Goal: Task Accomplishment & Management: Use online tool/utility

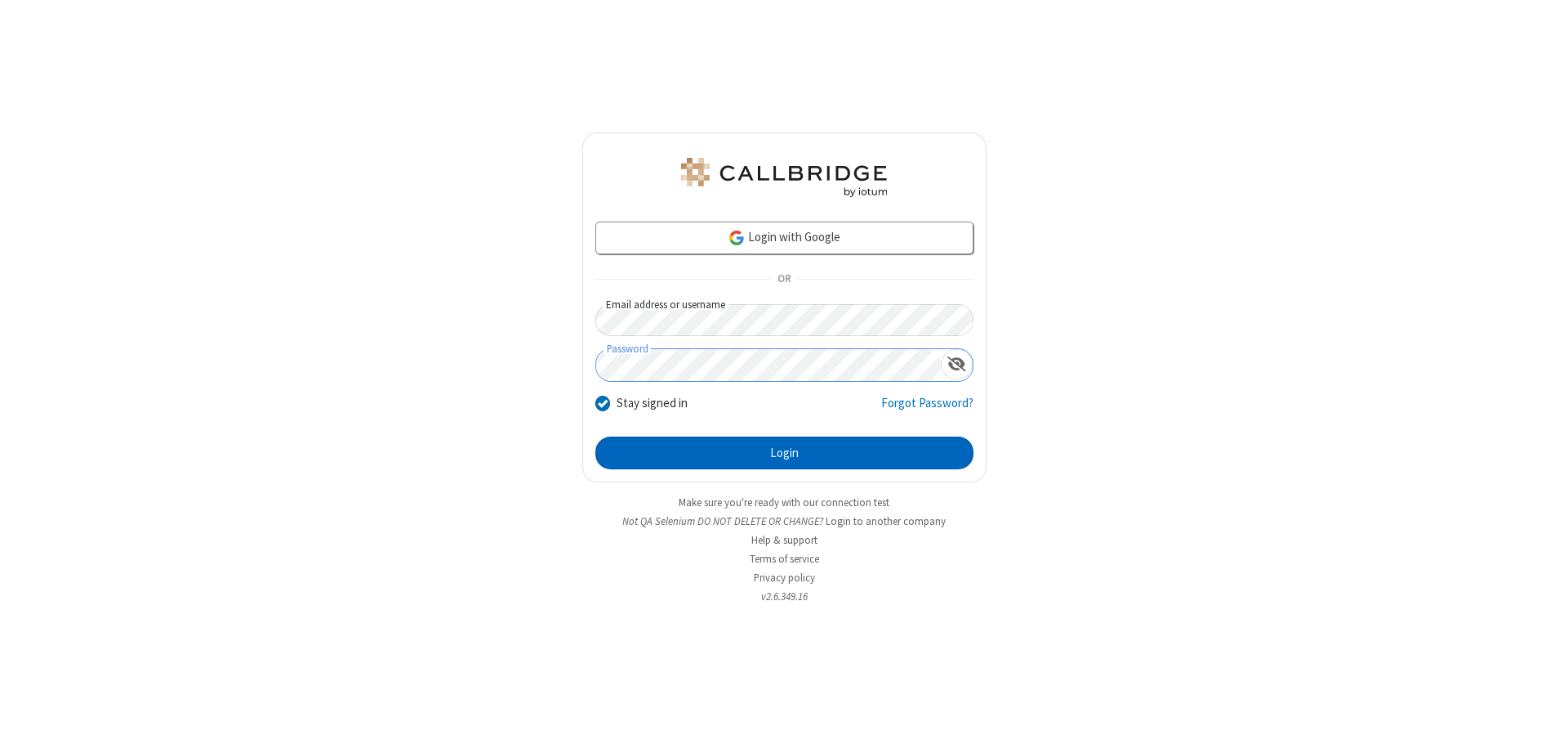
click at [784, 453] on button "Login" at bounding box center [784, 452] width 378 height 32
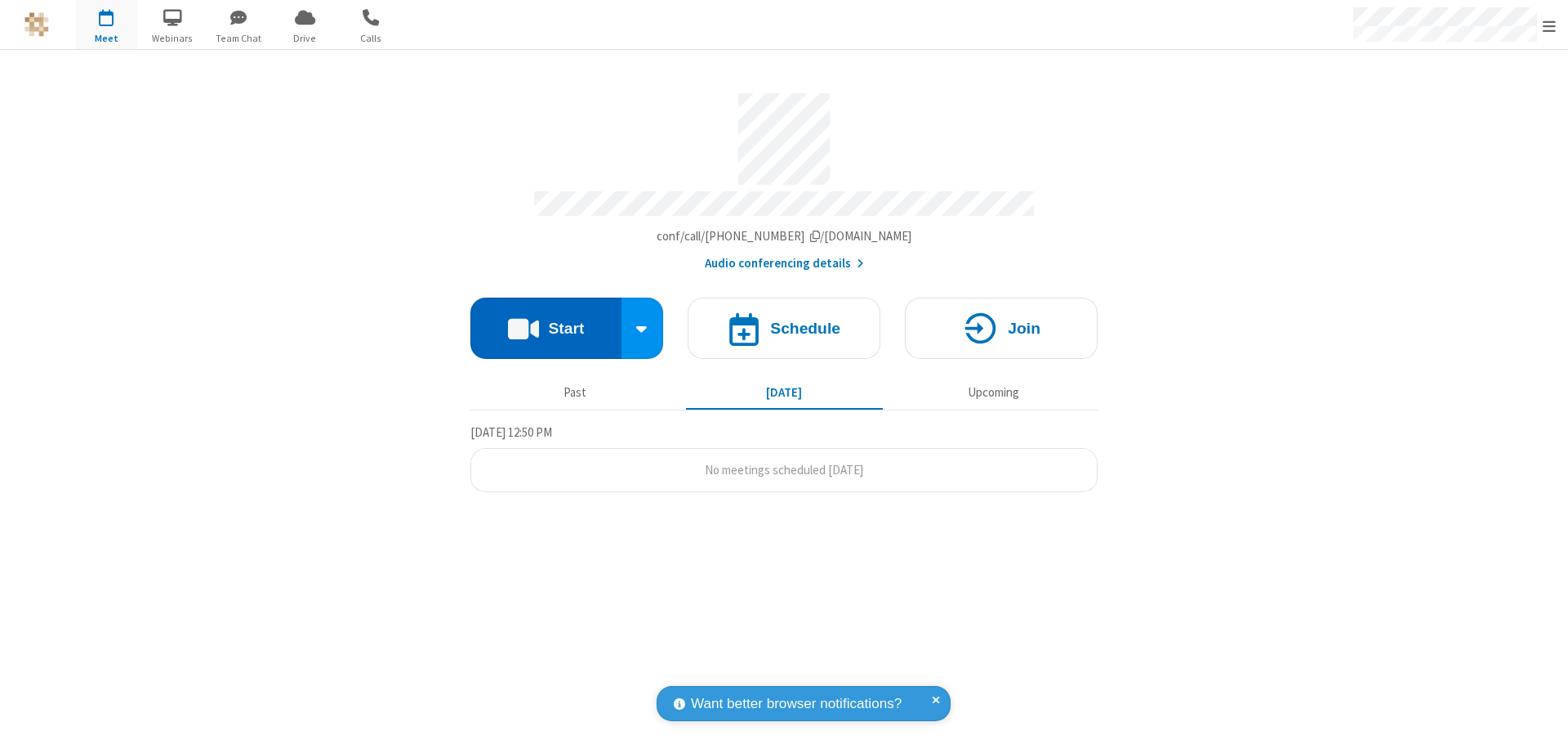
click at [545, 320] on button "Start" at bounding box center [546, 328] width 151 height 61
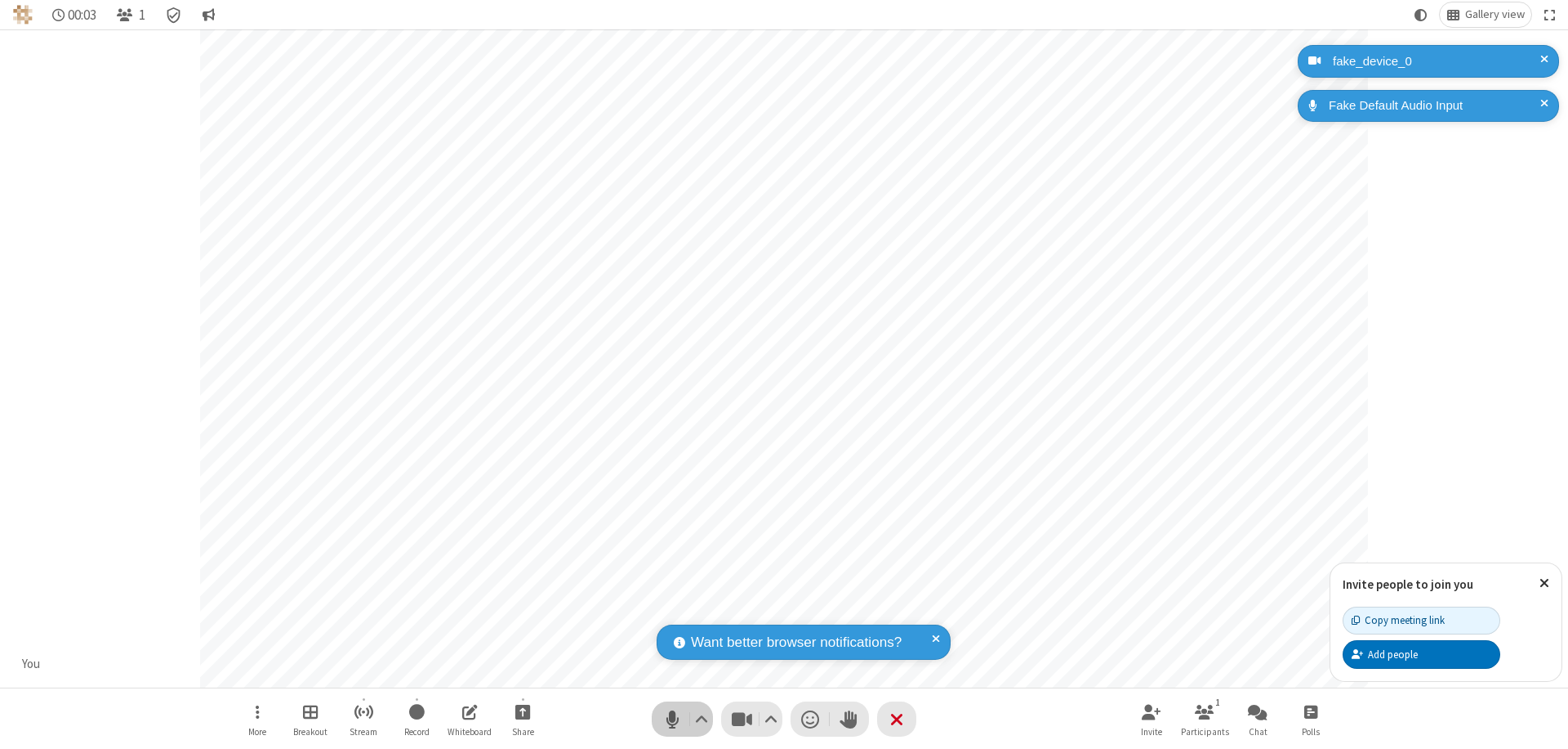
click at [672, 718] on span "Mute (⌘+Shift+A)" at bounding box center [671, 718] width 24 height 23
click at [672, 718] on span "Unmute (⌘+Shift+A)" at bounding box center [671, 718] width 24 height 23
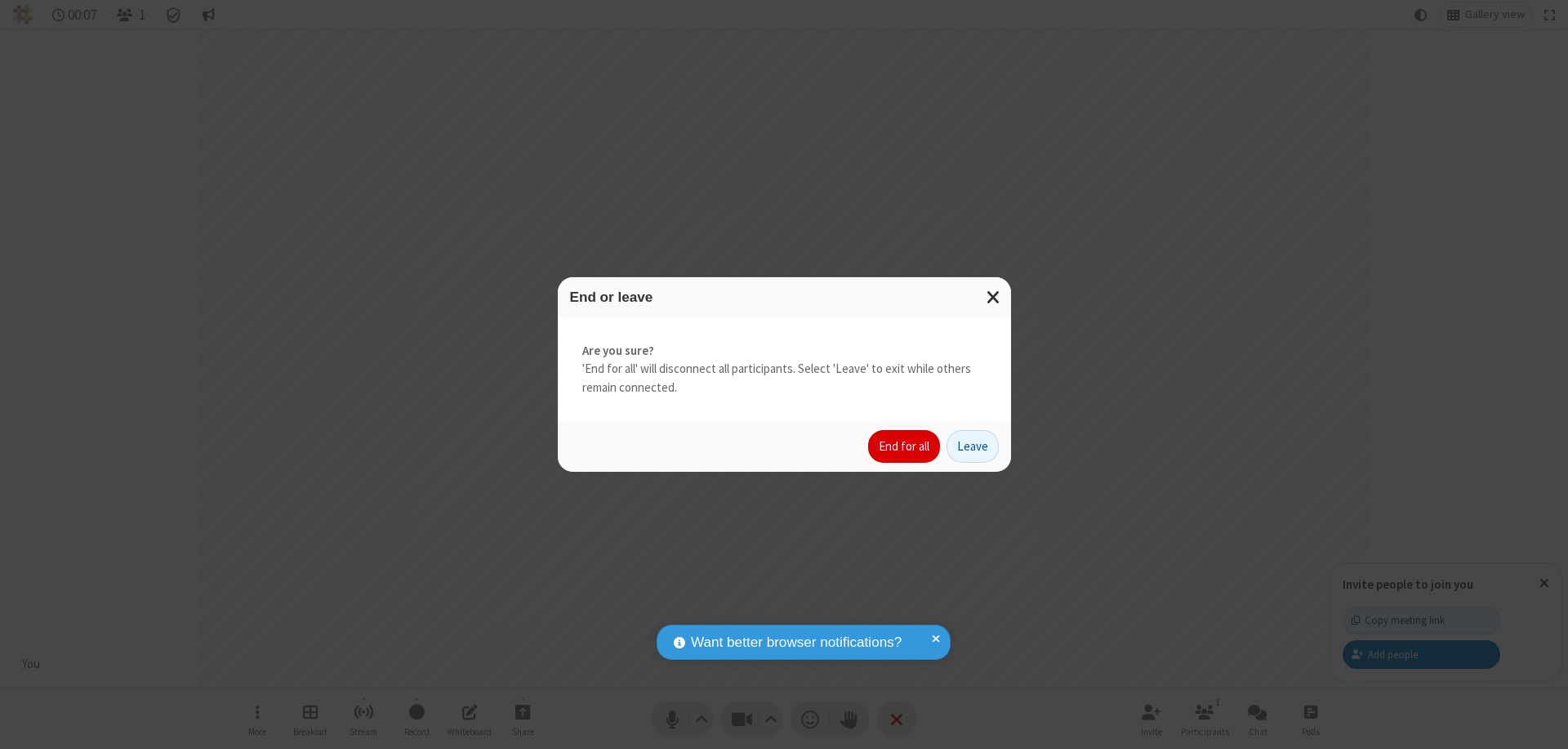
click at [905, 446] on button "End for all" at bounding box center [904, 446] width 72 height 32
